Goal: Task Accomplishment & Management: Use online tool/utility

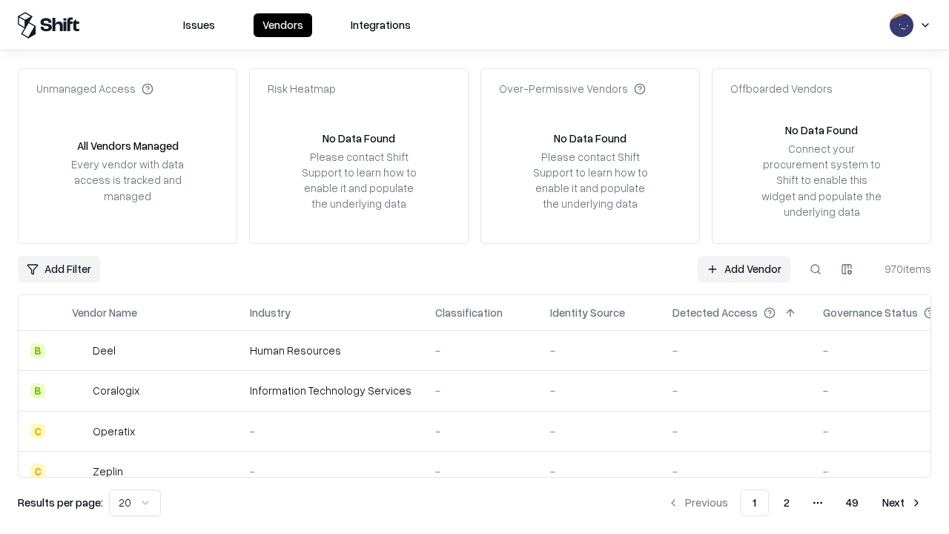
click at [744, 269] on link "Add Vendor" at bounding box center [744, 269] width 93 height 27
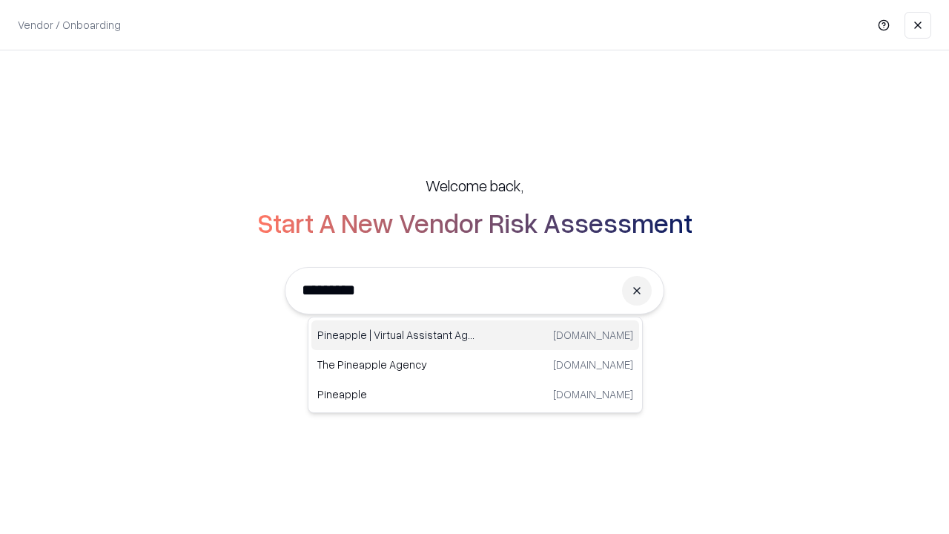
click at [475, 335] on div "Pineapple | Virtual Assistant Agency [DOMAIN_NAME]" at bounding box center [476, 335] width 328 height 30
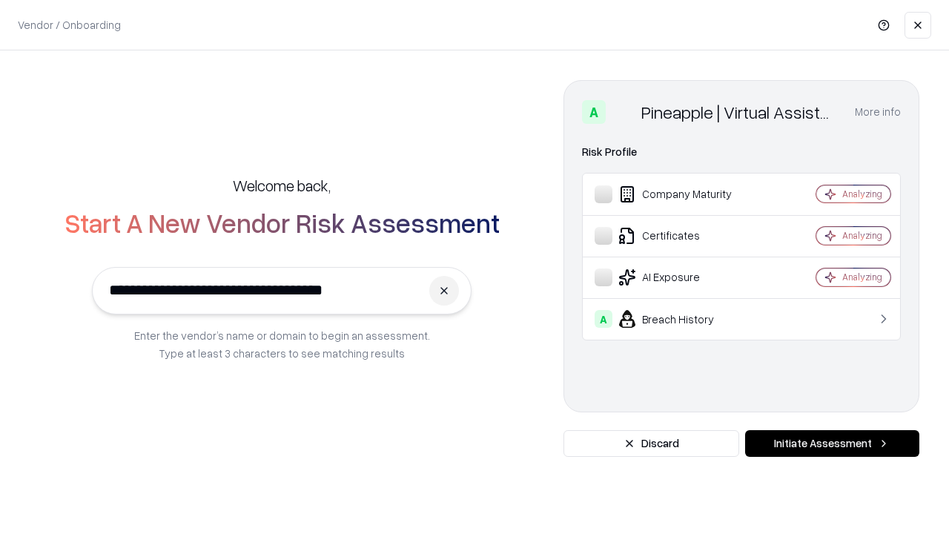
type input "**********"
click at [832, 444] on button "Initiate Assessment" at bounding box center [832, 443] width 174 height 27
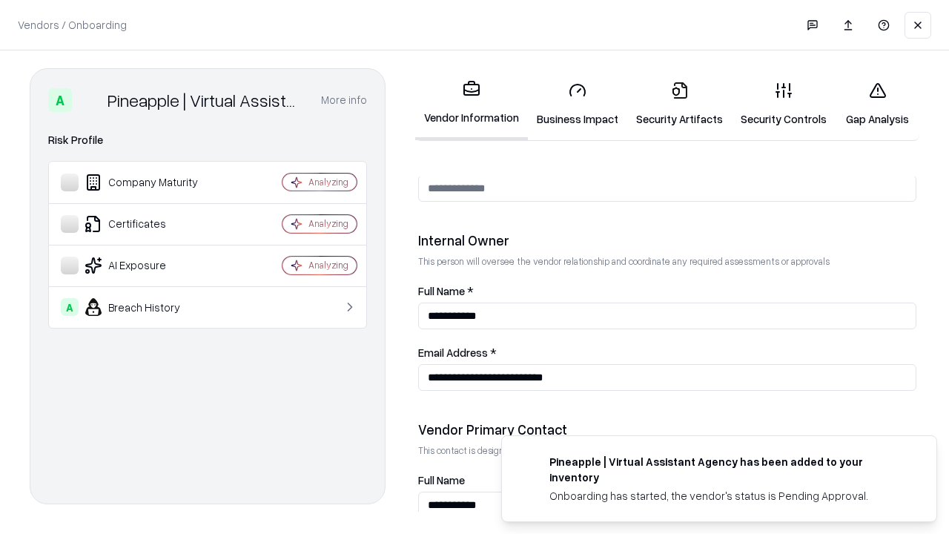
scroll to position [768, 0]
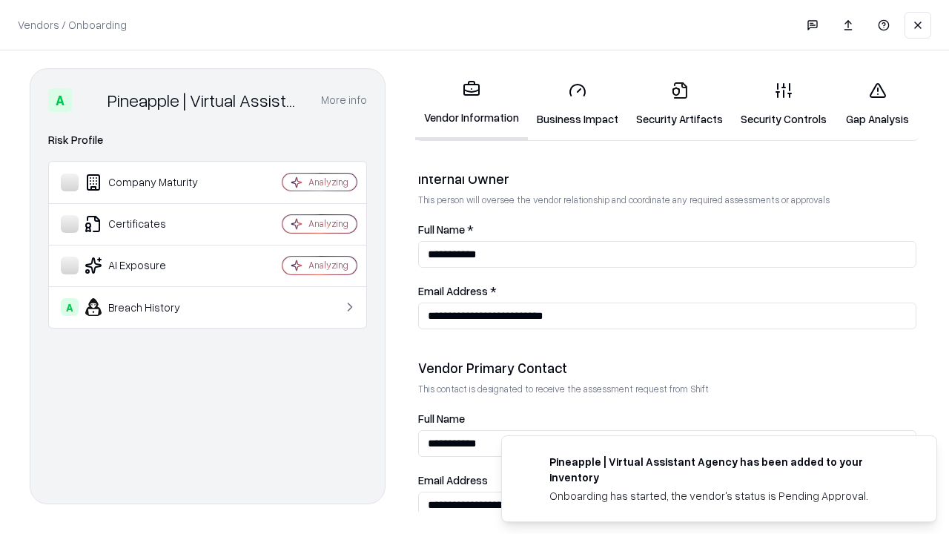
click at [679, 104] on link "Security Artifacts" at bounding box center [679, 104] width 105 height 69
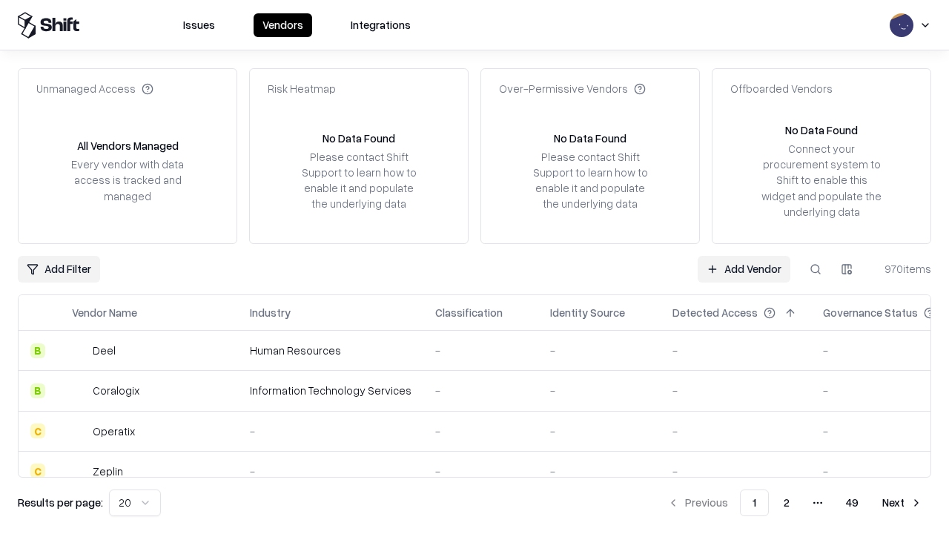
click at [744, 269] on link "Add Vendor" at bounding box center [744, 269] width 93 height 27
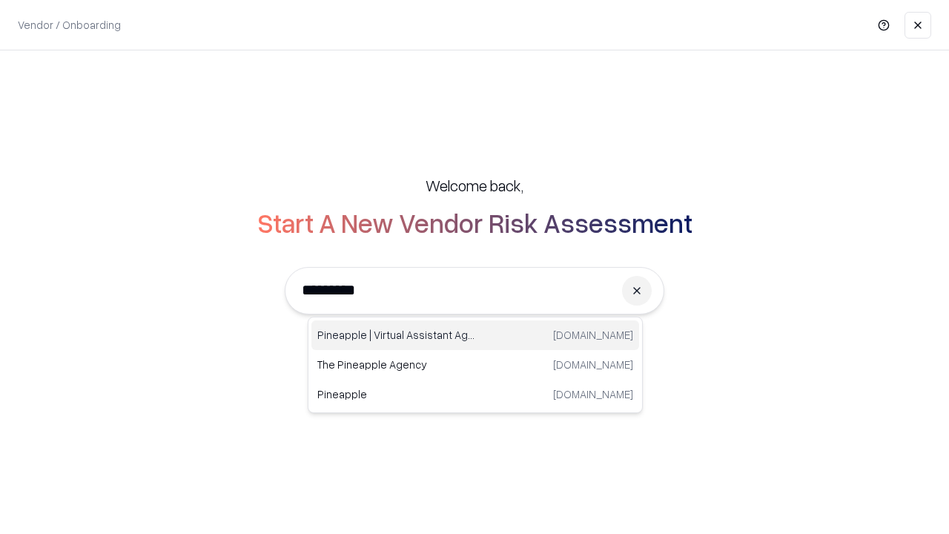
click at [475, 335] on div "Pineapple | Virtual Assistant Agency [DOMAIN_NAME]" at bounding box center [476, 335] width 328 height 30
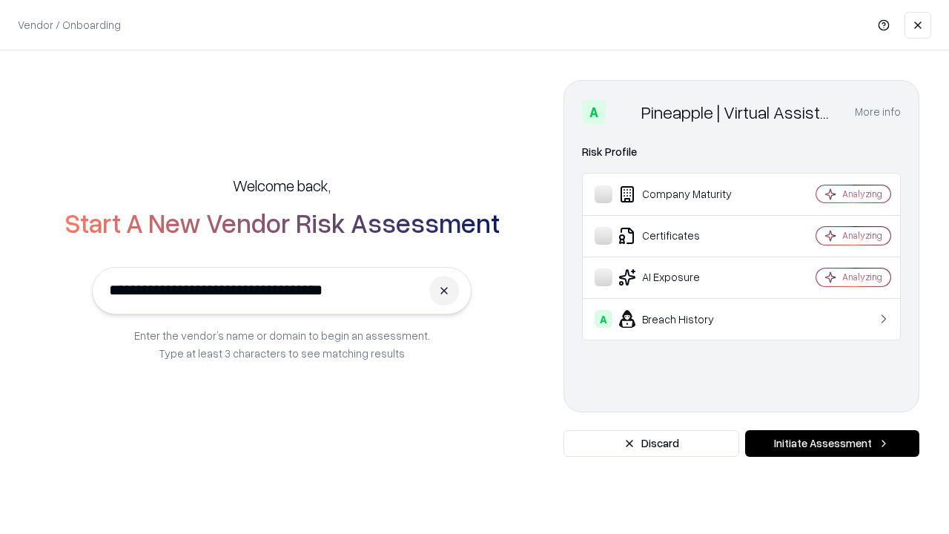
type input "**********"
click at [832, 444] on button "Initiate Assessment" at bounding box center [832, 443] width 174 height 27
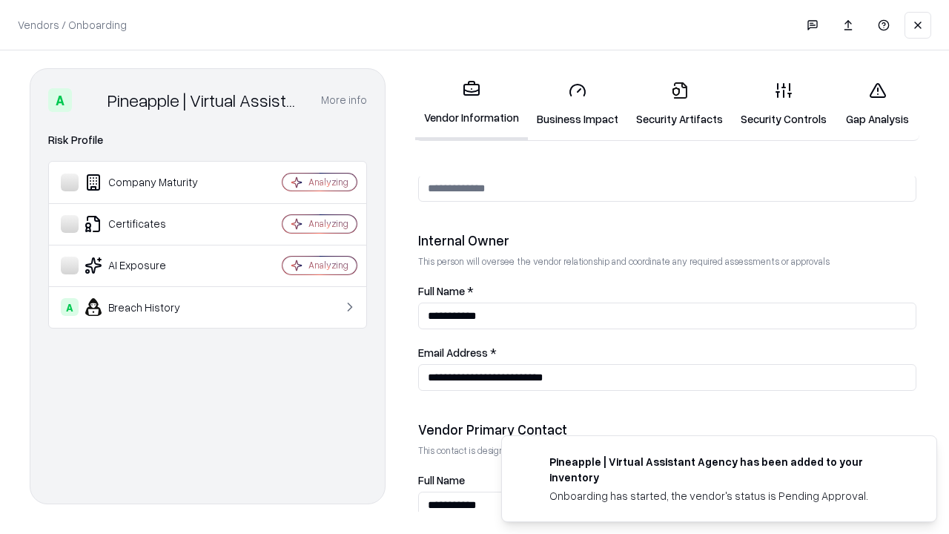
scroll to position [768, 0]
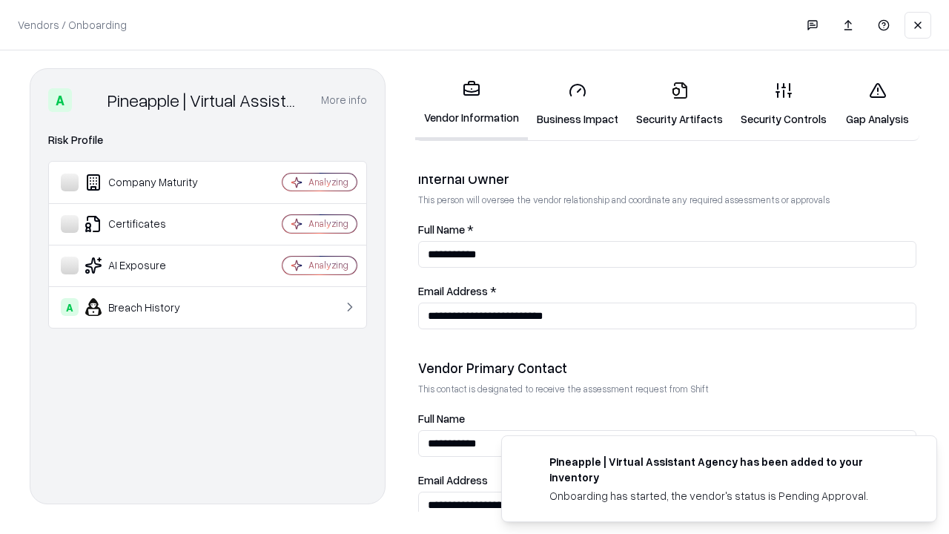
click at [877, 104] on link "Gap Analysis" at bounding box center [878, 104] width 84 height 69
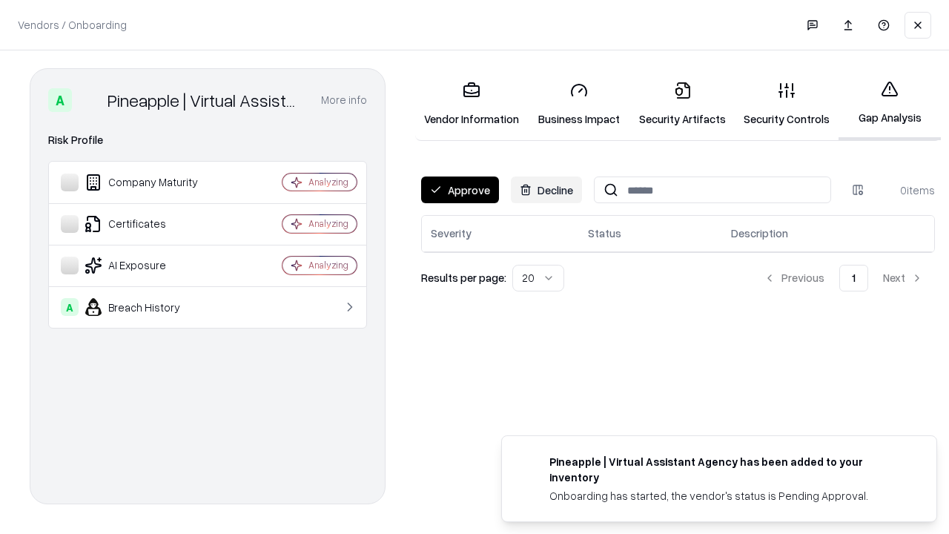
click at [460, 190] on button "Approve" at bounding box center [460, 190] width 78 height 27
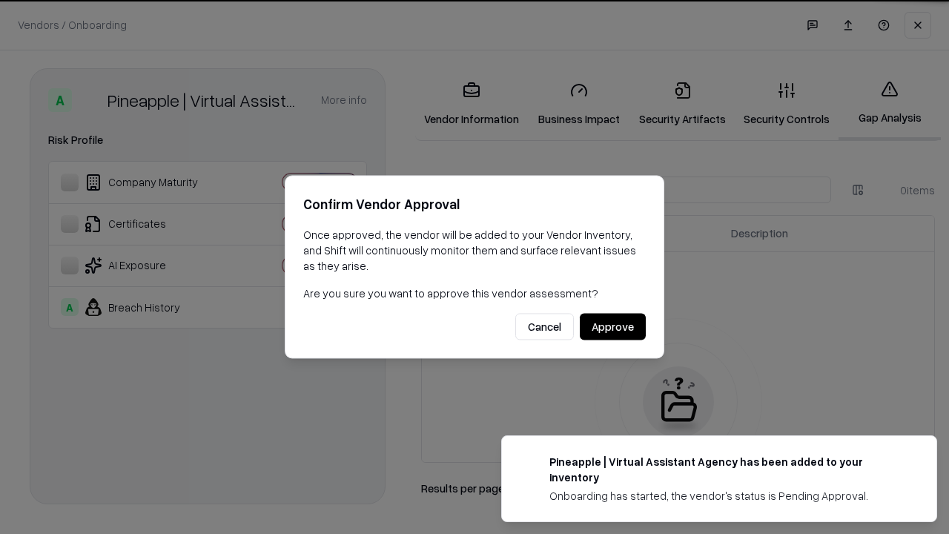
click at [613, 326] on button "Approve" at bounding box center [613, 327] width 66 height 27
